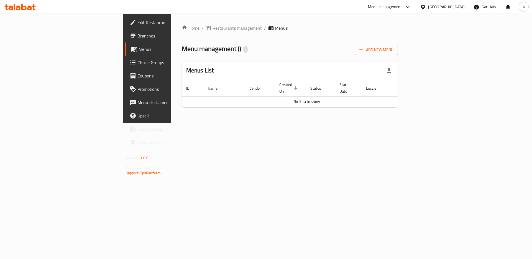
click at [233, 56] on div "Home / Restaurants management / Menus Menu management ( ) Add New Menu Menus Li…" at bounding box center [290, 68] width 217 height 87
click at [171, 110] on div "Home / Restaurants management / Menus Menu management ( ) Add New Menu Menus Li…" at bounding box center [290, 68] width 239 height 109
click at [207, 123] on div "Home / Restaurants management / Menus Menu management ( ) Add New Menu Menus Li…" at bounding box center [290, 68] width 239 height 109
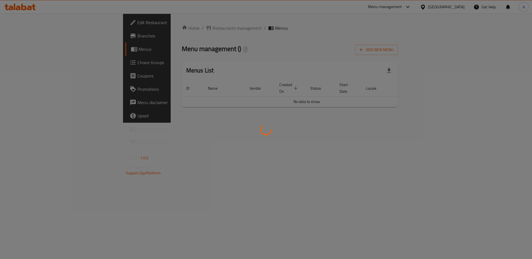
click at [122, 154] on div at bounding box center [266, 129] width 532 height 259
click at [235, 167] on div at bounding box center [266, 129] width 532 height 259
click at [236, 166] on div at bounding box center [266, 129] width 532 height 259
click at [292, 168] on div at bounding box center [266, 129] width 532 height 259
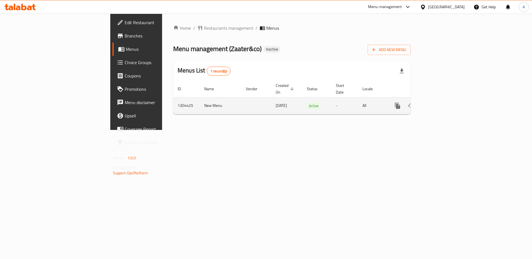
click at [441, 102] on icon "enhanced table" at bounding box center [437, 105] width 7 height 7
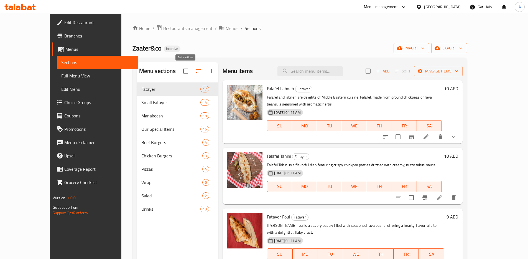
click at [180, 73] on input "checkbox" at bounding box center [186, 71] width 12 height 12
checkbox input "true"
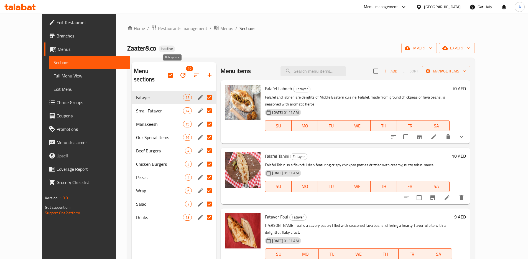
click at [180, 72] on icon "button" at bounding box center [183, 75] width 7 height 7
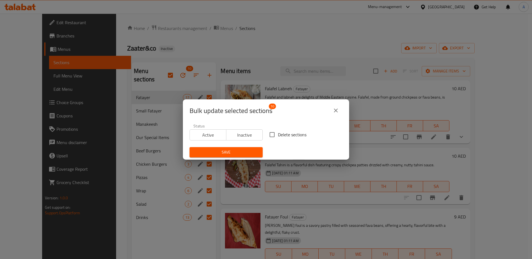
click at [279, 126] on div "Delete sections" at bounding box center [306, 134] width 80 height 18
drag, startPoint x: 276, startPoint y: 135, endPoint x: 265, endPoint y: 138, distance: 11.2
click at [276, 135] on input "Delete sections" at bounding box center [272, 135] width 12 height 12
checkbox input "true"
click at [240, 153] on span "Save" at bounding box center [226, 152] width 64 height 7
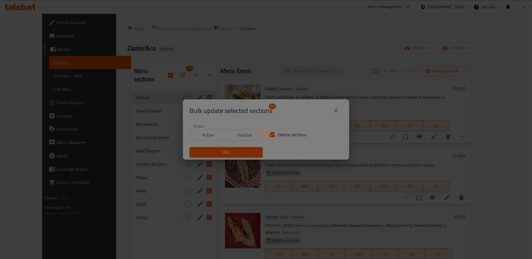
checkbox input "false"
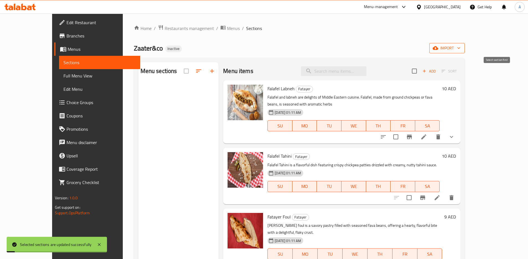
click at [461, 49] on span "import" at bounding box center [447, 48] width 27 height 7
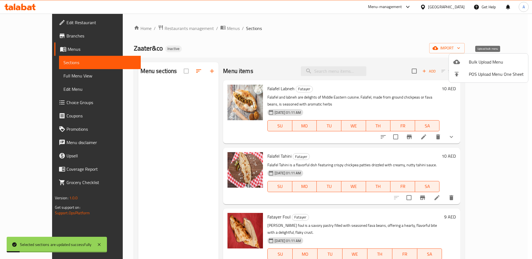
click at [476, 60] on span "Bulk Upload Menu" at bounding box center [496, 61] width 55 height 7
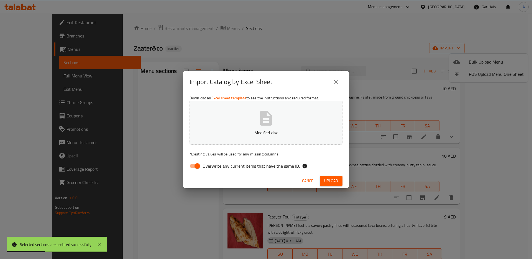
click at [284, 164] on span "Overwrite any current items that have the same ID." at bounding box center [251, 165] width 97 height 7
click at [213, 164] on input "Overwrite any current items that have the same ID." at bounding box center [198, 166] width 32 height 11
checkbox input "false"
click at [331, 179] on span "Upload" at bounding box center [331, 180] width 14 height 7
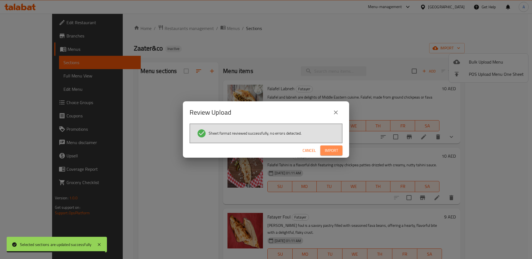
click at [339, 147] on button "Import" at bounding box center [331, 150] width 22 height 10
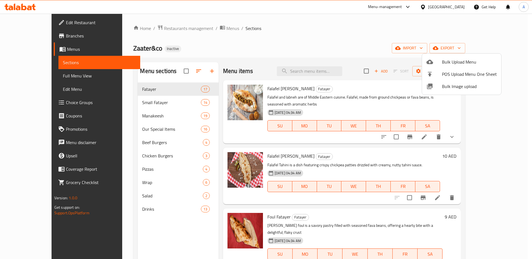
click at [329, 64] on div at bounding box center [266, 129] width 532 height 259
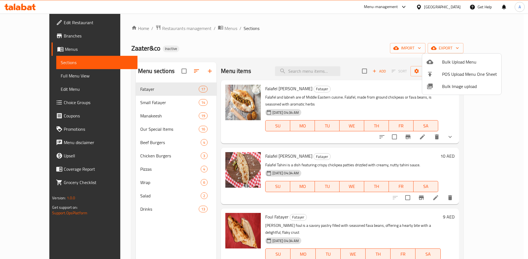
click at [329, 64] on div "Menu items Add Sort Manage items" at bounding box center [340, 71] width 238 height 18
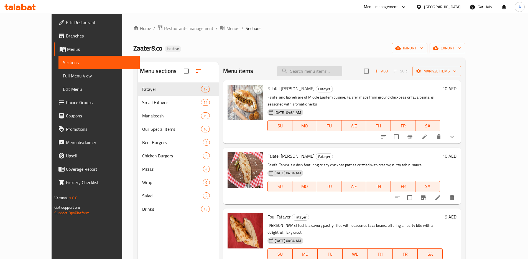
click at [328, 72] on input "search" at bounding box center [309, 71] width 65 height 10
type input "ي"
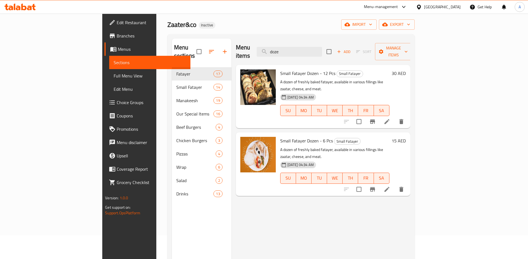
scroll to position [28, 0]
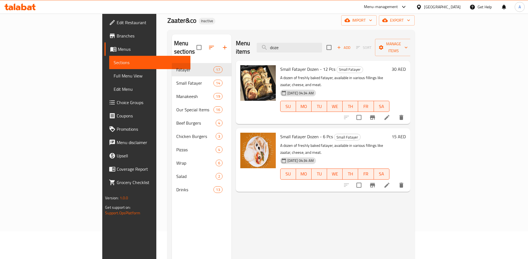
type input "doze"
drag, startPoint x: 486, startPoint y: 103, endPoint x: 489, endPoint y: 101, distance: 3.9
click at [114, 76] on span "Full Menu View" at bounding box center [150, 75] width 72 height 7
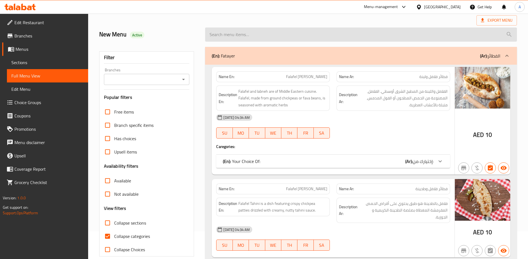
click at [251, 34] on input "search" at bounding box center [361, 34] width 312 height 14
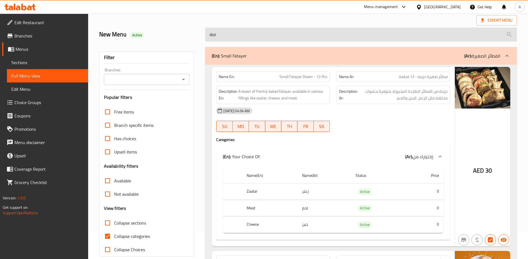
type input "doze"
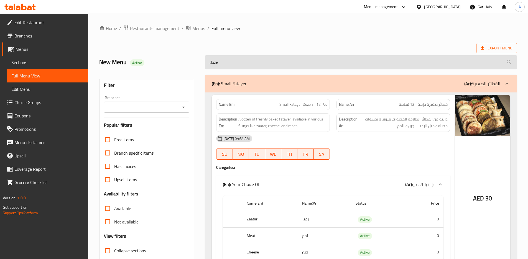
click at [240, 60] on input "doze" at bounding box center [361, 62] width 312 height 14
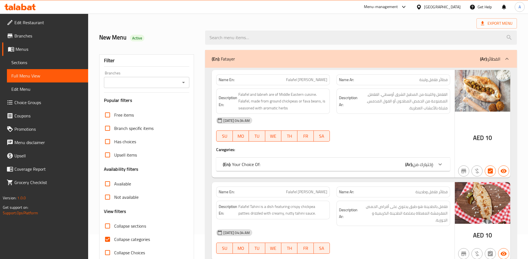
scroll to position [37, 0]
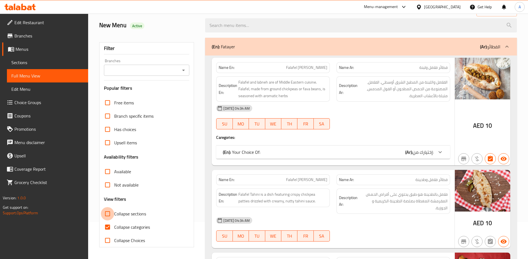
click at [108, 217] on input "Collapse sections" at bounding box center [107, 213] width 13 height 13
checkbox input "true"
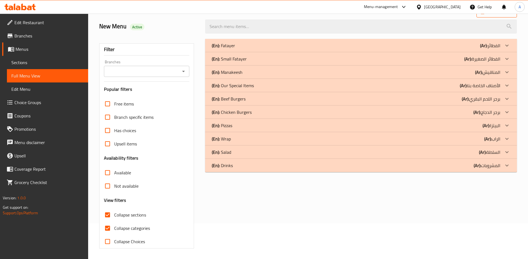
click at [500, 16] on span "Export Menu" at bounding box center [497, 12] width 32 height 7
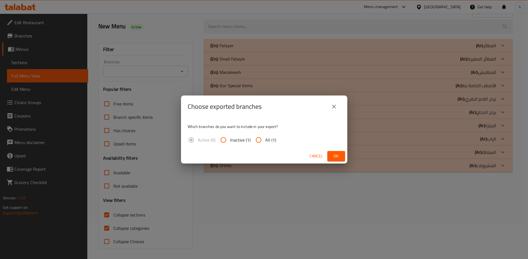
scroll to position [19, 0]
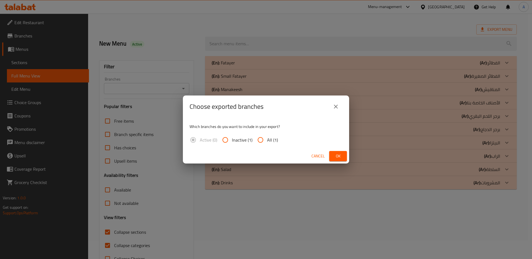
click at [267, 139] on input "All (1)" at bounding box center [260, 139] width 13 height 13
radio input "true"
click at [337, 158] on span "Ok" at bounding box center [338, 155] width 9 height 7
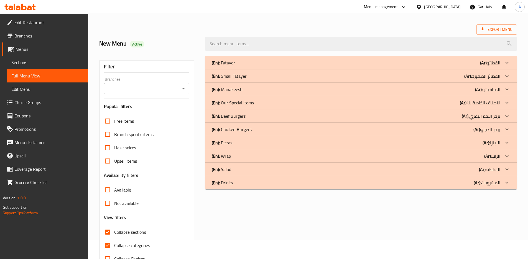
drag, startPoint x: 238, startPoint y: 88, endPoint x: 235, endPoint y: 82, distance: 7.1
click at [235, 66] on p "(En): Manakeesh" at bounding box center [223, 62] width 23 height 7
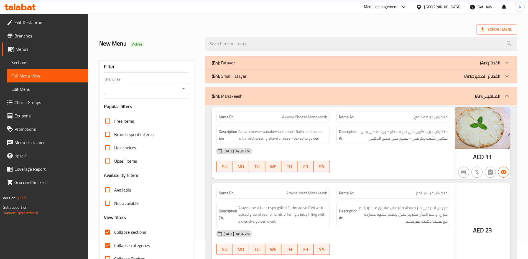
click at [233, 66] on p "(En): Small Fatayer" at bounding box center [223, 62] width 23 height 7
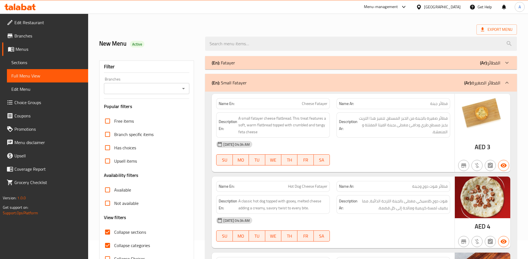
click at [228, 60] on p "(En): Fatayer" at bounding box center [223, 62] width 23 height 7
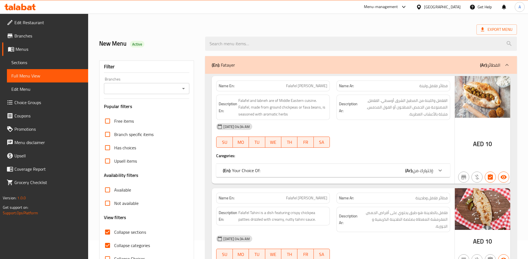
click at [109, 245] on input "Collapse categories" at bounding box center [107, 244] width 13 height 13
checkbox input "false"
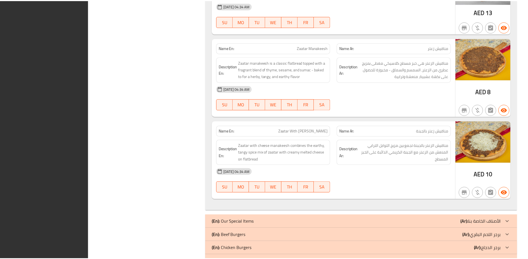
scroll to position [4728, 0]
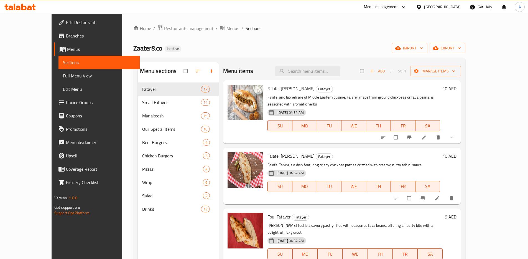
click at [182, 58] on div "Menu sections Fatayer 17 Small Fatayer 14 Manakeesh 19 Our Special Items 16 Bee…" at bounding box center [299, 192] width 332 height 268
click at [63, 76] on span "Full Menu View" at bounding box center [99, 75] width 72 height 7
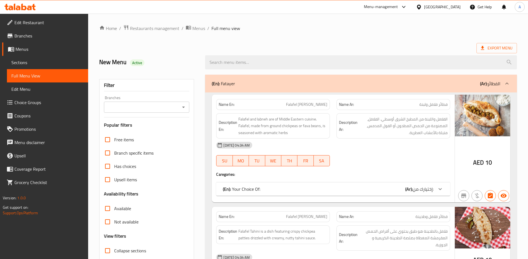
scroll to position [88, 0]
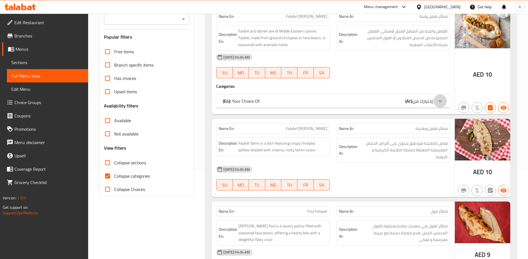
click at [444, 99] on div at bounding box center [440, 100] width 13 height 13
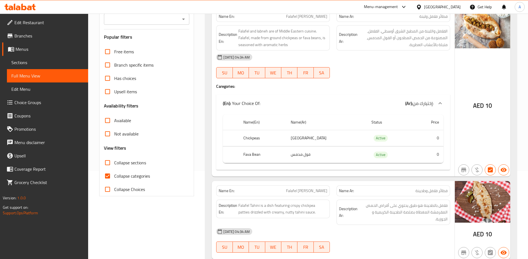
click at [423, 105] on span "إختيارك من:" at bounding box center [423, 103] width 21 height 8
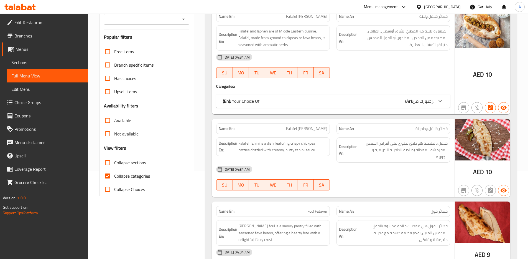
scroll to position [146, 0]
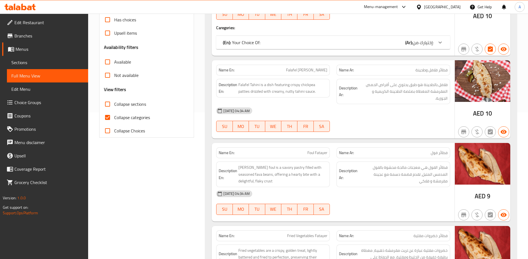
click at [106, 106] on input "Collapse sections" at bounding box center [107, 103] width 13 height 13
checkbox input "true"
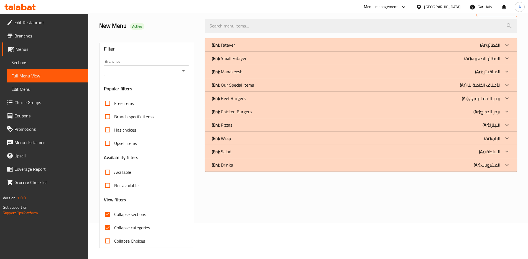
scroll to position [36, 0]
click at [235, 48] on p "(En): Manakeesh" at bounding box center [223, 45] width 23 height 7
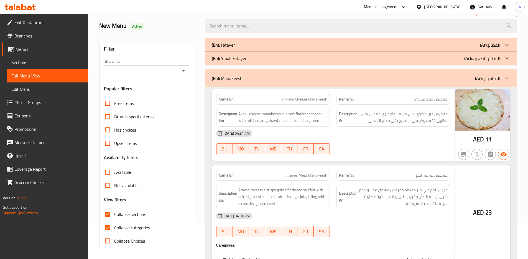
click at [235, 48] on p "(En): Small Fatayer" at bounding box center [223, 45] width 23 height 7
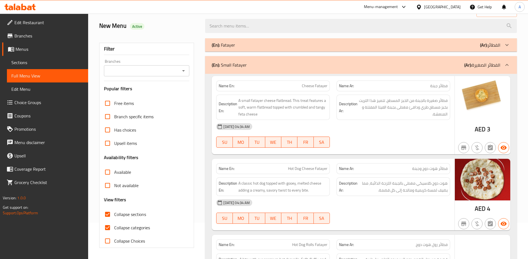
click at [237, 45] on div "(En): Fatayer (Ar): الفطائر" at bounding box center [356, 45] width 289 height 7
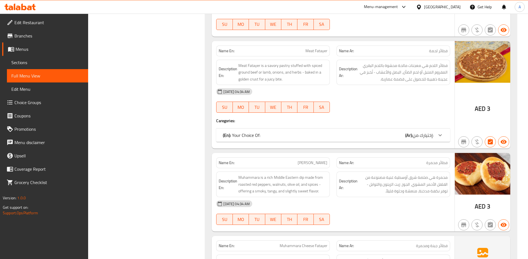
scroll to position [1899, 0]
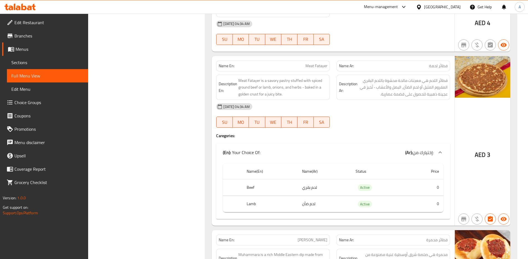
click at [430, 148] on span "إختيارك من:" at bounding box center [423, 152] width 21 height 8
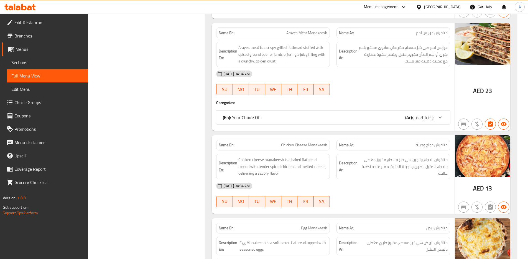
scroll to position [2771, 0]
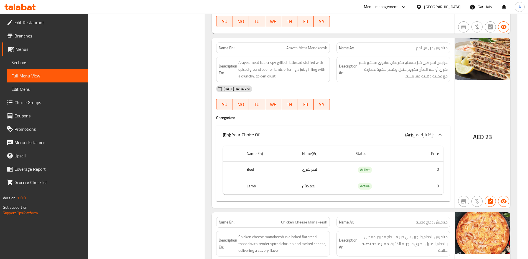
click at [428, 130] on span "إختيارك من:" at bounding box center [423, 134] width 21 height 8
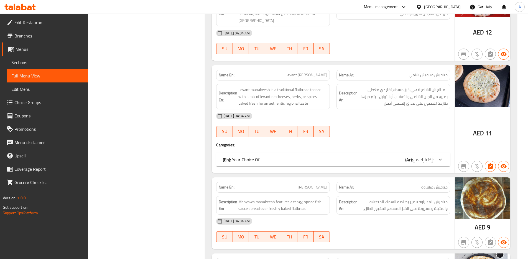
scroll to position [3438, 0]
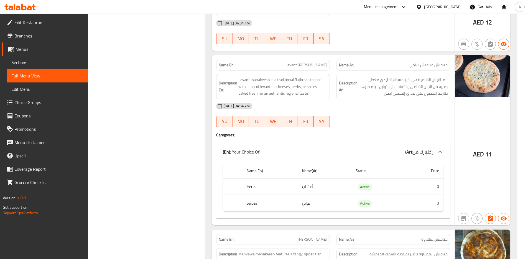
click at [409, 143] on div "(En): Your Choice Of: (Ar): إختيارك من:" at bounding box center [333, 152] width 234 height 18
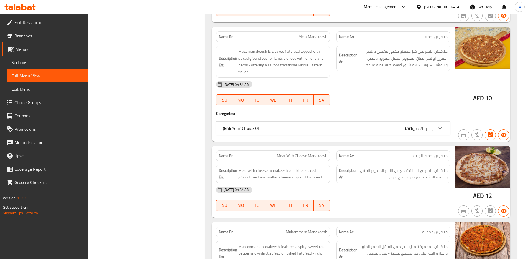
scroll to position [3727, 0]
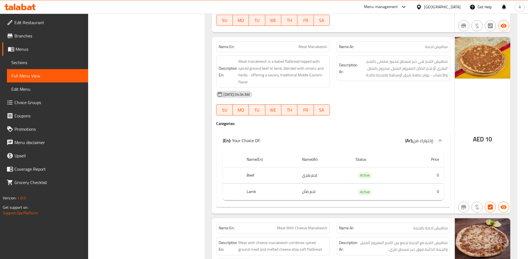
click at [428, 136] on span "إختيارك من:" at bounding box center [423, 140] width 21 height 8
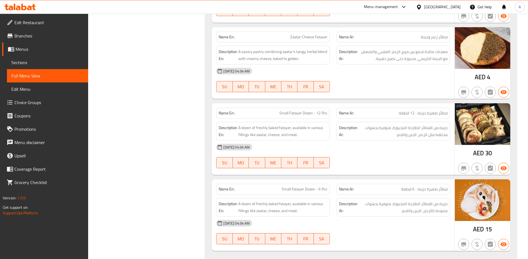
scroll to position [2462, 0]
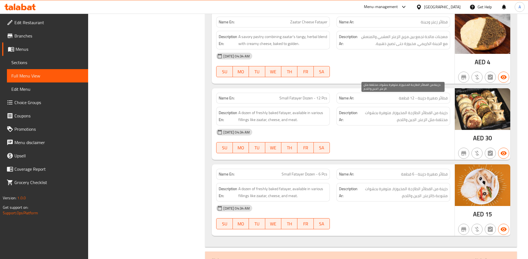
click at [425, 109] on span "دزينة من الفطائر الطازجة المخبوزة، متوفرة بحشوات مختلفة مثل الزعتر، الجبن واللح…" at bounding box center [403, 116] width 89 height 14
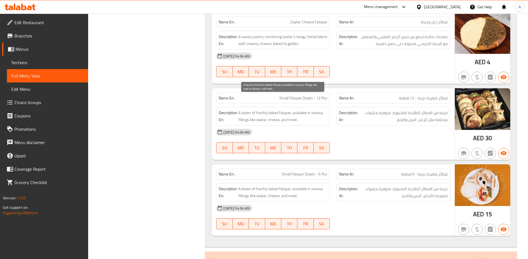
click at [261, 109] on span "A dozen of freshly baked fatayer, available in various fillings like zaatar, ch…" at bounding box center [282, 116] width 89 height 14
copy span "A dozen of freshly baked fatayer, available in various fillings like zaatar, ch…"
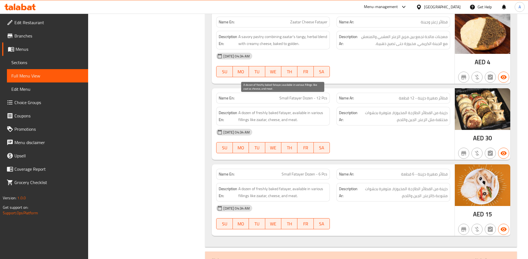
click at [279, 109] on span "A dozen of freshly baked fatayer, available in various fillings like zaatar, ch…" at bounding box center [282, 116] width 89 height 14
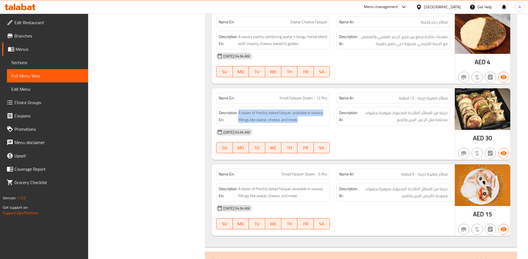
copy span "A dozen of freshly baked fatayer, available in various fillings like zaatar, ch…"
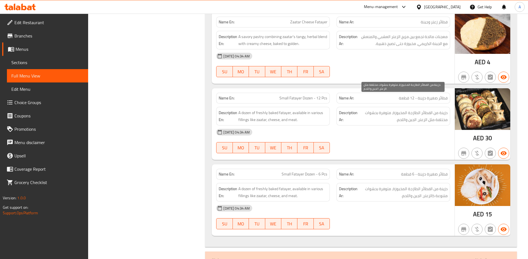
click at [436, 109] on span "دزينة من الفطائر الطازجة المخبوزة، متوفرة بحشوات مختلفة مثل الزعتر، الجبن واللح…" at bounding box center [403, 116] width 89 height 14
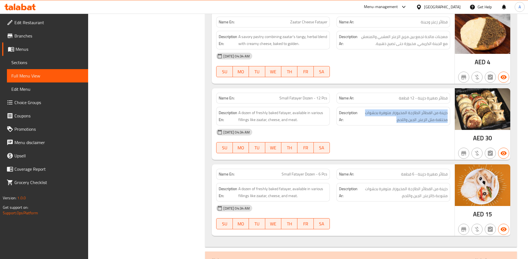
copy div "دزينة من الفطائر الطازجة المخبوزة، متوفرة بحشوات مختلفة مثل الزعتر، الجبن واللح…"
drag, startPoint x: 436, startPoint y: 98, endPoint x: 353, endPoint y: 100, distance: 82.6
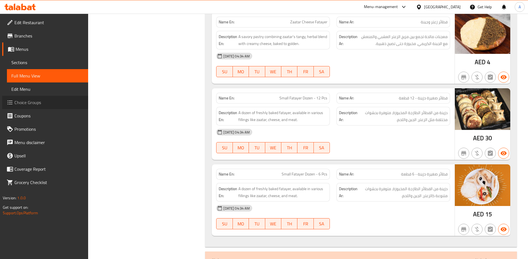
click at [34, 101] on span "Choice Groups" at bounding box center [48, 102] width 69 height 7
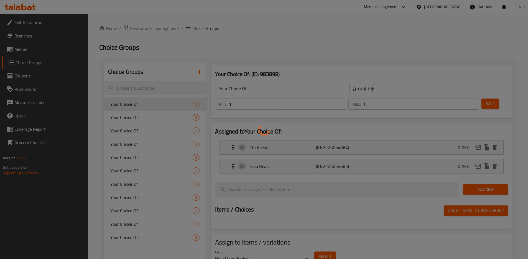
click at [203, 69] on div at bounding box center [264, 129] width 528 height 259
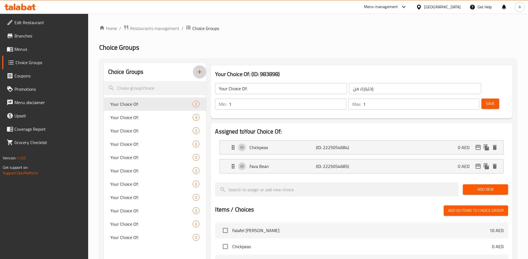
click at [202, 71] on icon "button" at bounding box center [199, 71] width 7 height 7
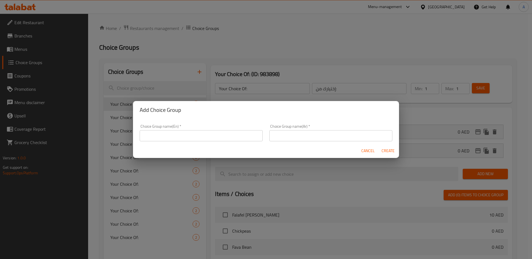
drag, startPoint x: 183, startPoint y: 127, endPoint x: 183, endPoint y: 131, distance: 3.6
click at [183, 129] on div "Choice Group name(En)   * Choice Group name(En) *" at bounding box center [201, 132] width 123 height 17
drag, startPoint x: 183, startPoint y: 131, endPoint x: 182, endPoint y: 135, distance: 4.4
click at [183, 131] on input "text" at bounding box center [201, 135] width 123 height 11
type input "Your Choice Of Sauce:"
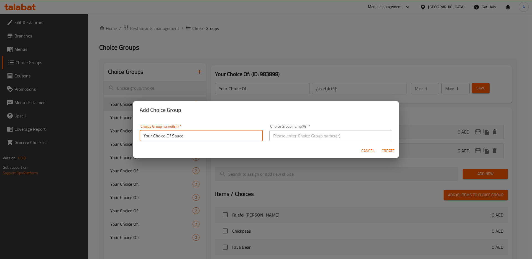
type input "إختيارك من الصوص:"
click at [172, 133] on input "Your Choice Of Sauce:" at bounding box center [201, 135] width 123 height 11
click at [173, 134] on input "Your Choice Of Sauce:" at bounding box center [201, 135] width 123 height 11
click at [174, 134] on input "Your Choice Of Sauce:" at bounding box center [201, 135] width 123 height 11
click at [202, 137] on input "Your Choice Of:" at bounding box center [201, 135] width 123 height 11
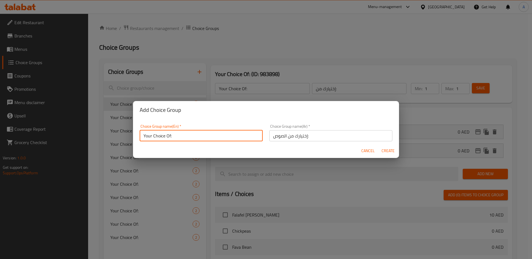
type input "Your Choice Of:1"
click at [283, 134] on input "إختيارك من الصوص:" at bounding box center [330, 135] width 123 height 11
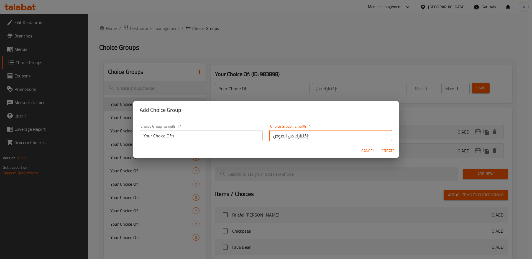
click at [283, 134] on input "إختيارك من الصوص:" at bounding box center [330, 135] width 123 height 11
type input "إختيارك من:"
click at [387, 148] on span "Create" at bounding box center [387, 150] width 13 height 7
type input "Your Choice Of:1"
type input "0"
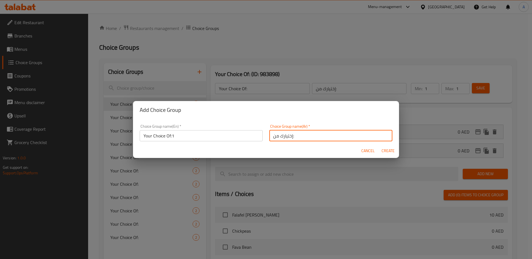
type input "0"
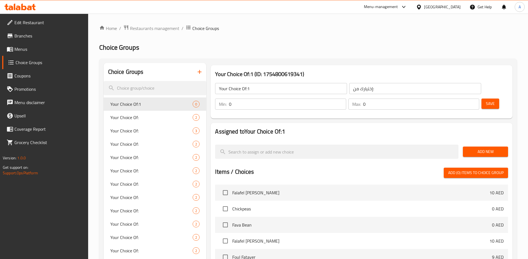
click at [227, 101] on p "Min:" at bounding box center [223, 104] width 8 height 7
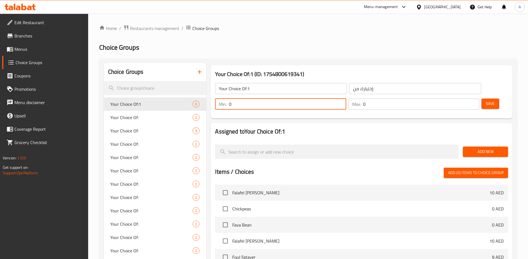
drag, startPoint x: 429, startPoint y: 90, endPoint x: 424, endPoint y: 89, distance: 5.1
click at [346, 98] on div "Min: 0 ​" at bounding box center [280, 103] width 131 height 11
type input "1"
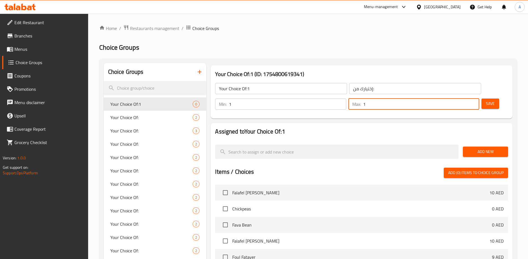
type input "1"
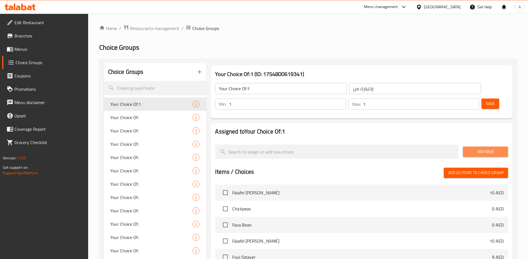
click at [490, 148] on span "Add New" at bounding box center [485, 151] width 36 height 7
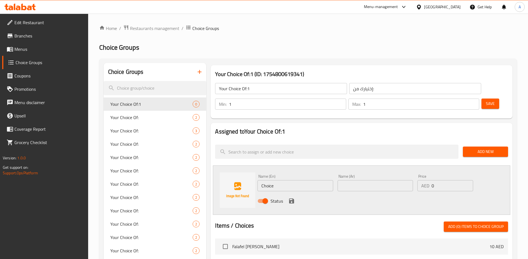
click at [302, 180] on input "Choice" at bounding box center [295, 185] width 75 height 11
type input "ئ"
type input "Zaatar"
type input "زعتر"
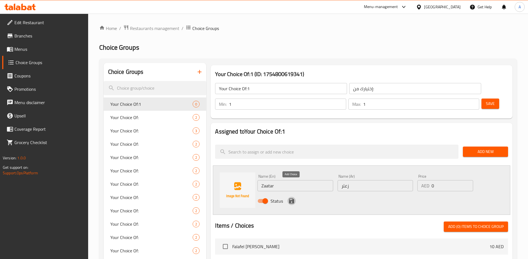
click at [290, 197] on icon "save" at bounding box center [291, 200] width 7 height 7
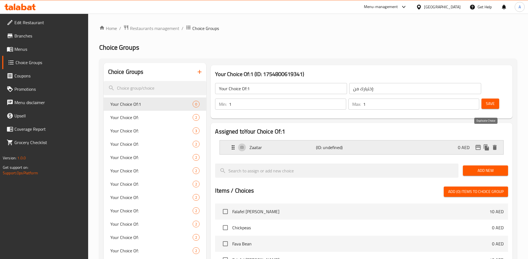
click at [485, 144] on icon "duplicate" at bounding box center [486, 147] width 5 height 6
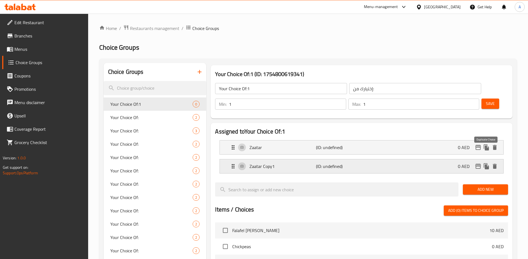
drag, startPoint x: 488, startPoint y: 149, endPoint x: 467, endPoint y: 151, distance: 21.1
click at [488, 163] on icon "duplicate" at bounding box center [486, 166] width 7 height 7
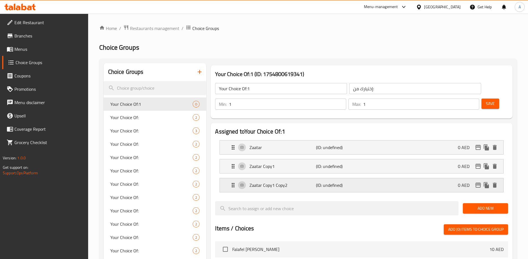
click at [358, 182] on p "(ID: undefined)" at bounding box center [338, 185] width 44 height 7
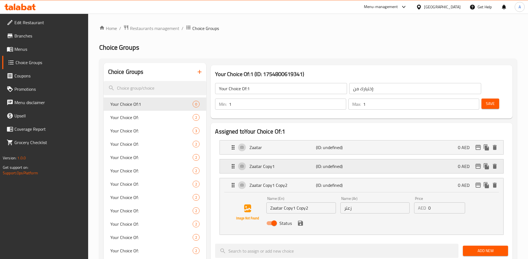
click at [351, 163] on p "(ID: undefined)" at bounding box center [338, 166] width 44 height 7
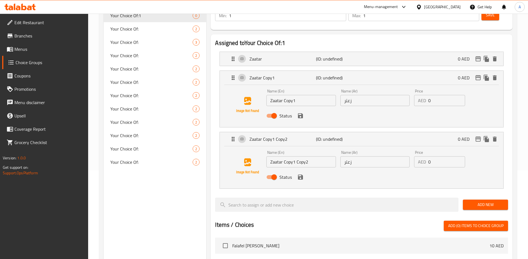
scroll to position [92, 0]
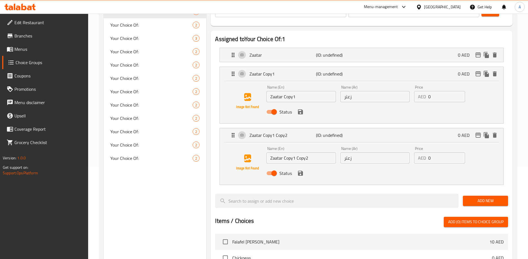
click at [308, 91] on input "Zaatar Copy1" at bounding box center [300, 96] width 69 height 11
type input "ة"
type input "Meat"
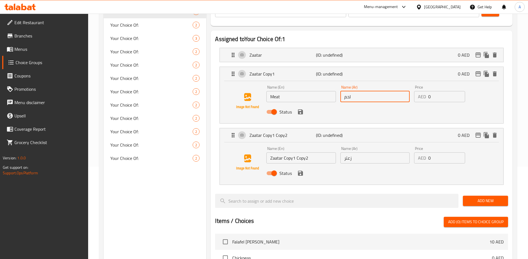
type input "لحم"
click at [320, 152] on input "Zaatar Copy1 Copy2" at bounding box center [300, 157] width 69 height 11
type input "ؤ"
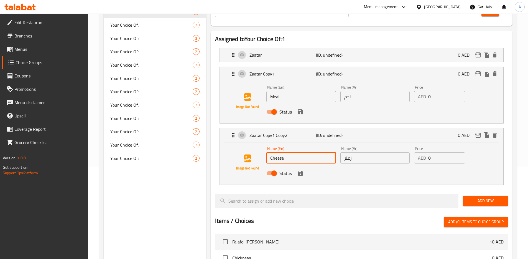
type input "Cheese"
click at [302, 109] on icon "save" at bounding box center [300, 111] width 5 height 5
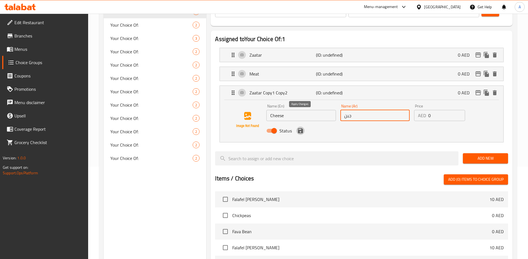
click at [299, 127] on icon "save" at bounding box center [300, 130] width 7 height 7
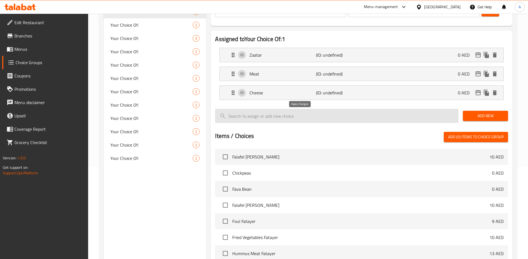
type input "جبن"
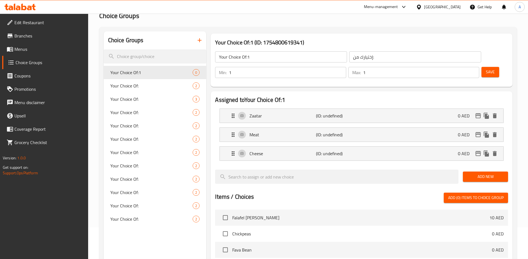
scroll to position [10, 0]
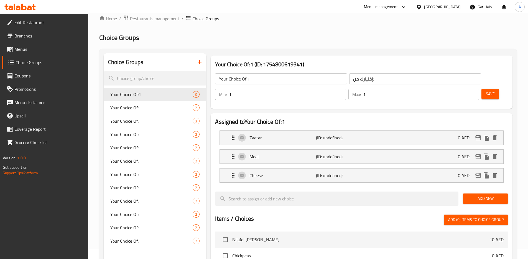
click at [482, 89] on button "Save" at bounding box center [491, 94] width 18 height 10
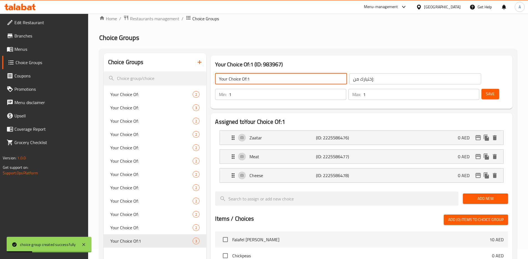
click at [266, 82] on input "Your Choice Of:1" at bounding box center [281, 78] width 132 height 11
click at [258, 77] on input "Your Choice Of:1" at bounding box center [281, 78] width 132 height 11
type input "Your Choice Of:"
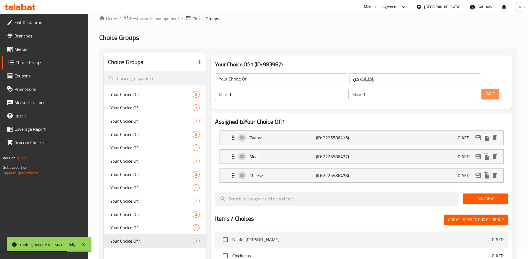
click at [486, 90] on span "Save" at bounding box center [490, 93] width 9 height 7
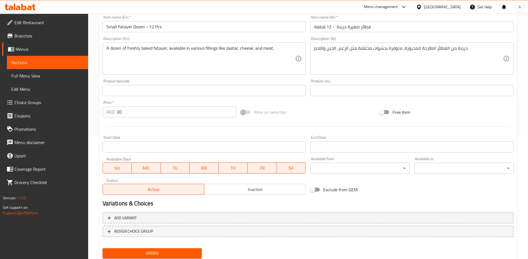
scroll to position [141, 0]
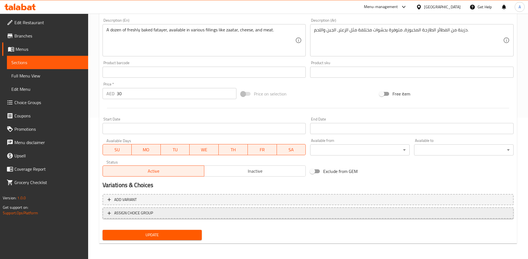
click at [186, 211] on span "ASSIGN CHOICE GROUP" at bounding box center [308, 212] width 401 height 7
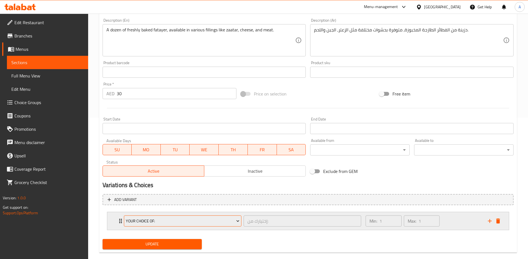
click at [186, 218] on span "Your Choice Of:" at bounding box center [183, 220] width 114 height 7
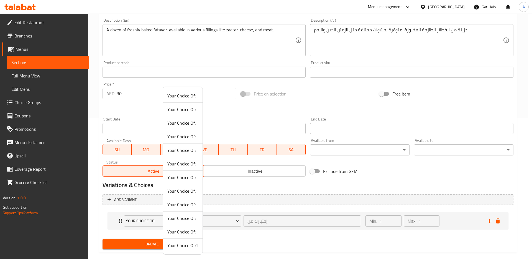
click at [186, 244] on span "Your Choice Of:1" at bounding box center [182, 245] width 31 height 7
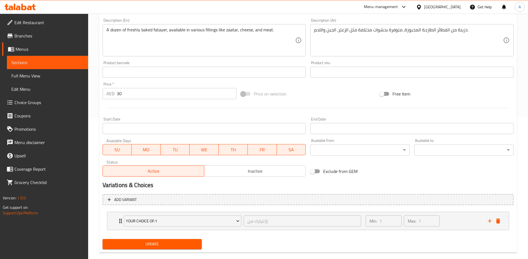
click at [181, 244] on span "Update" at bounding box center [152, 243] width 91 height 7
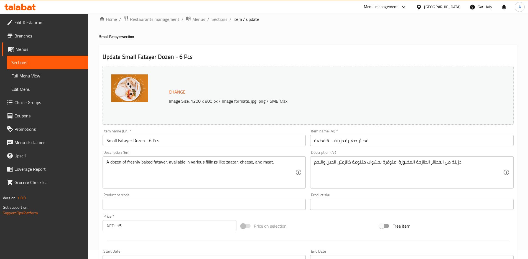
scroll to position [141, 0]
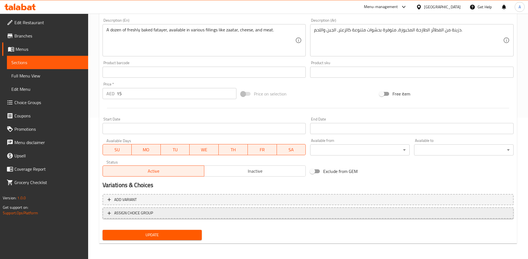
click at [174, 217] on button "ASSIGN CHOICE GROUP" at bounding box center [308, 212] width 411 height 11
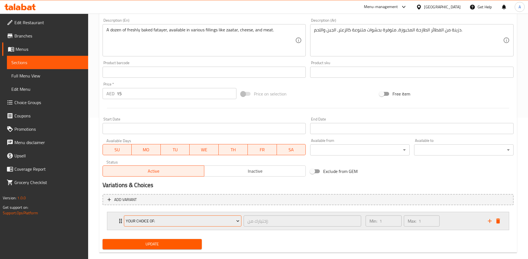
click at [174, 226] on button "Your Choice Of:" at bounding box center [183, 220] width 118 height 11
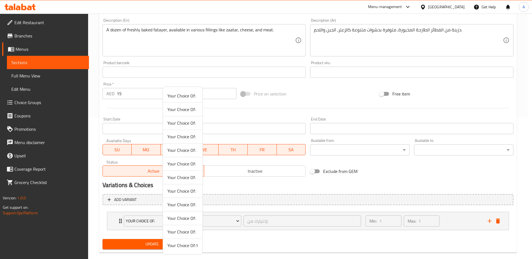
click at [180, 244] on span "Your Choice Of:1" at bounding box center [182, 245] width 31 height 7
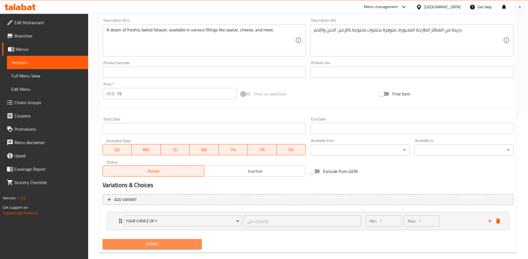
click at [174, 241] on span "Update" at bounding box center [152, 243] width 91 height 7
